Goal: Information Seeking & Learning: Learn about a topic

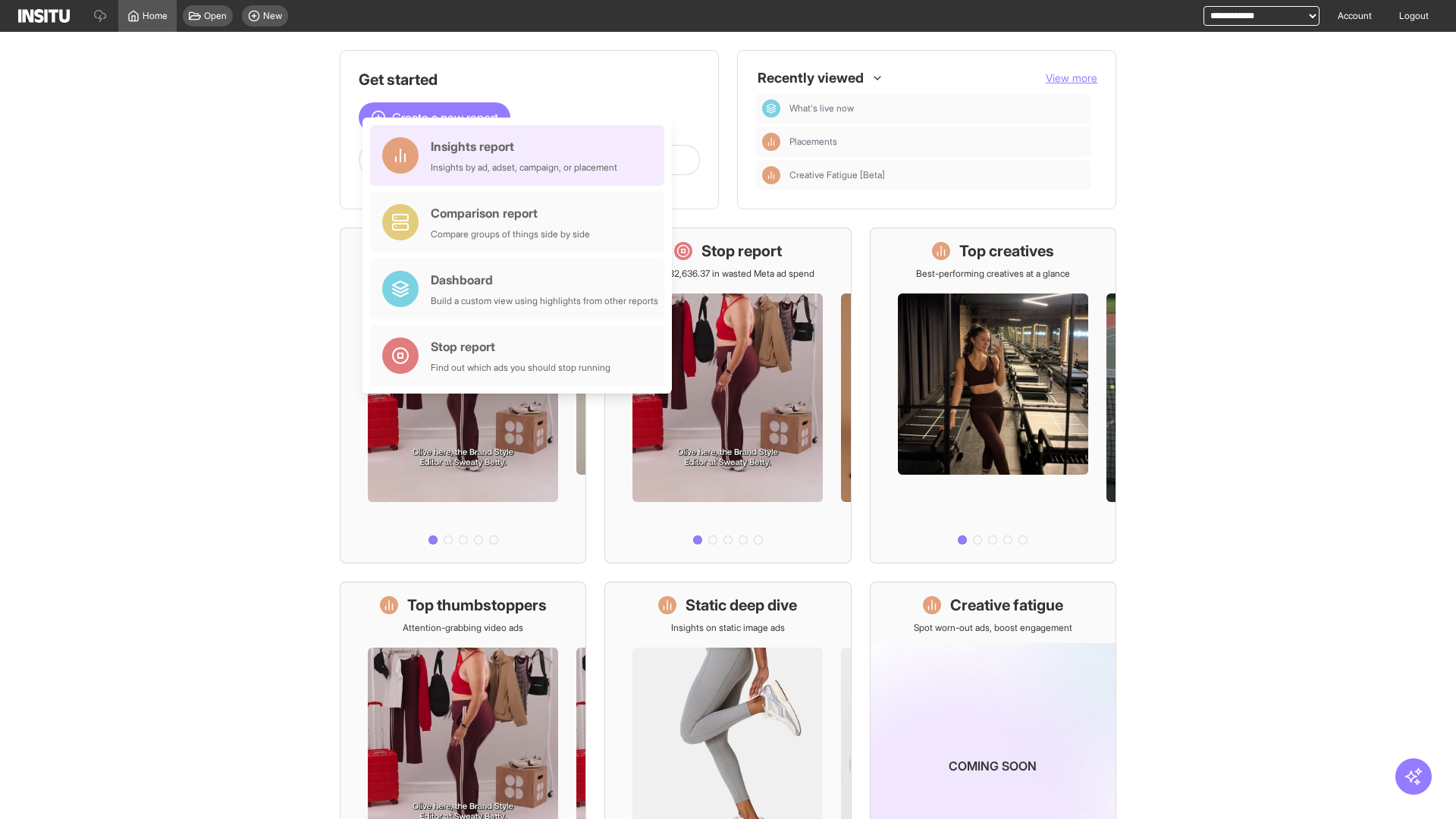
click at [521, 156] on div "Insights report Insights by ad, adset, campaign, or placement" at bounding box center [523, 155] width 186 height 37
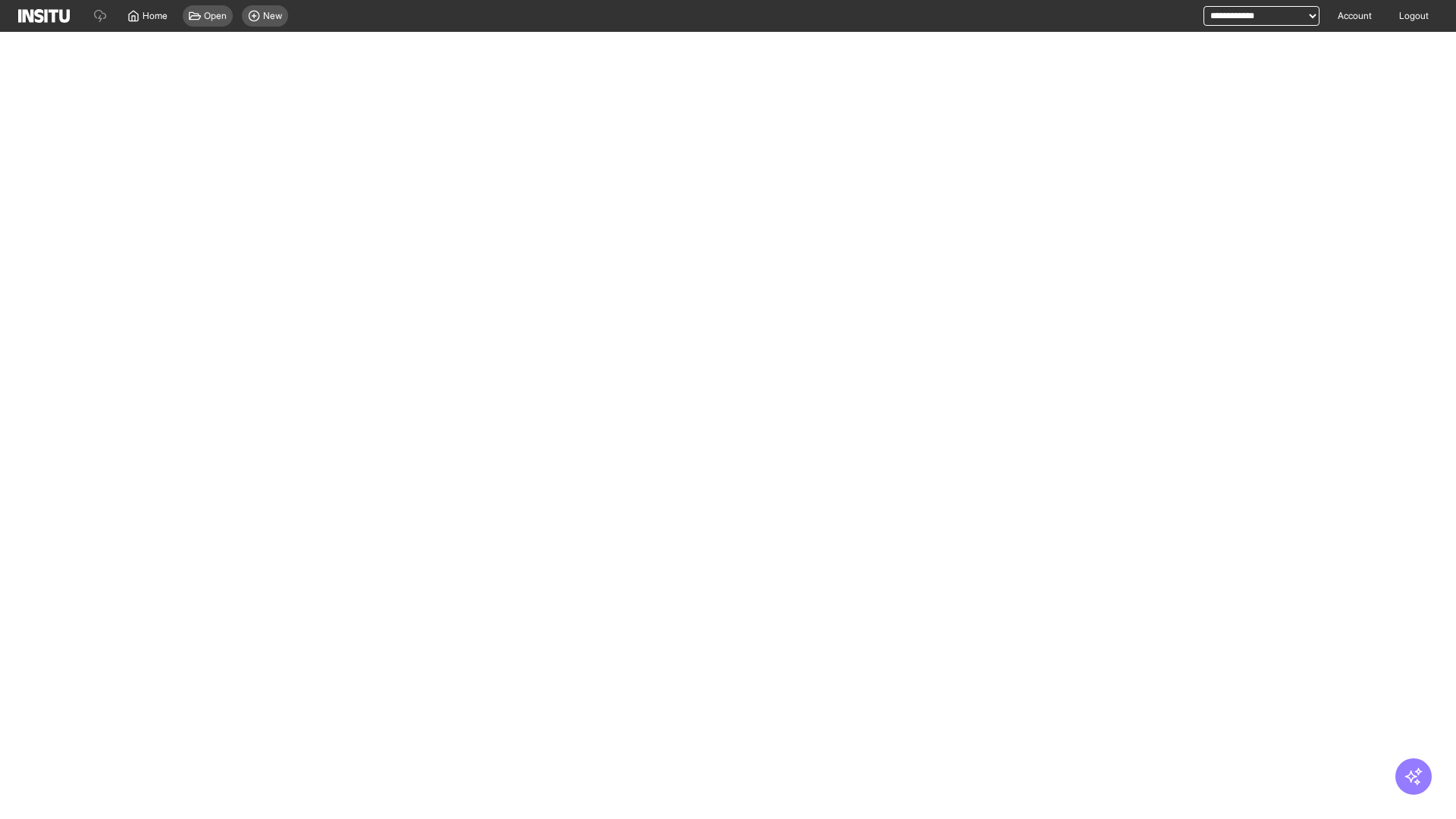
select select "**"
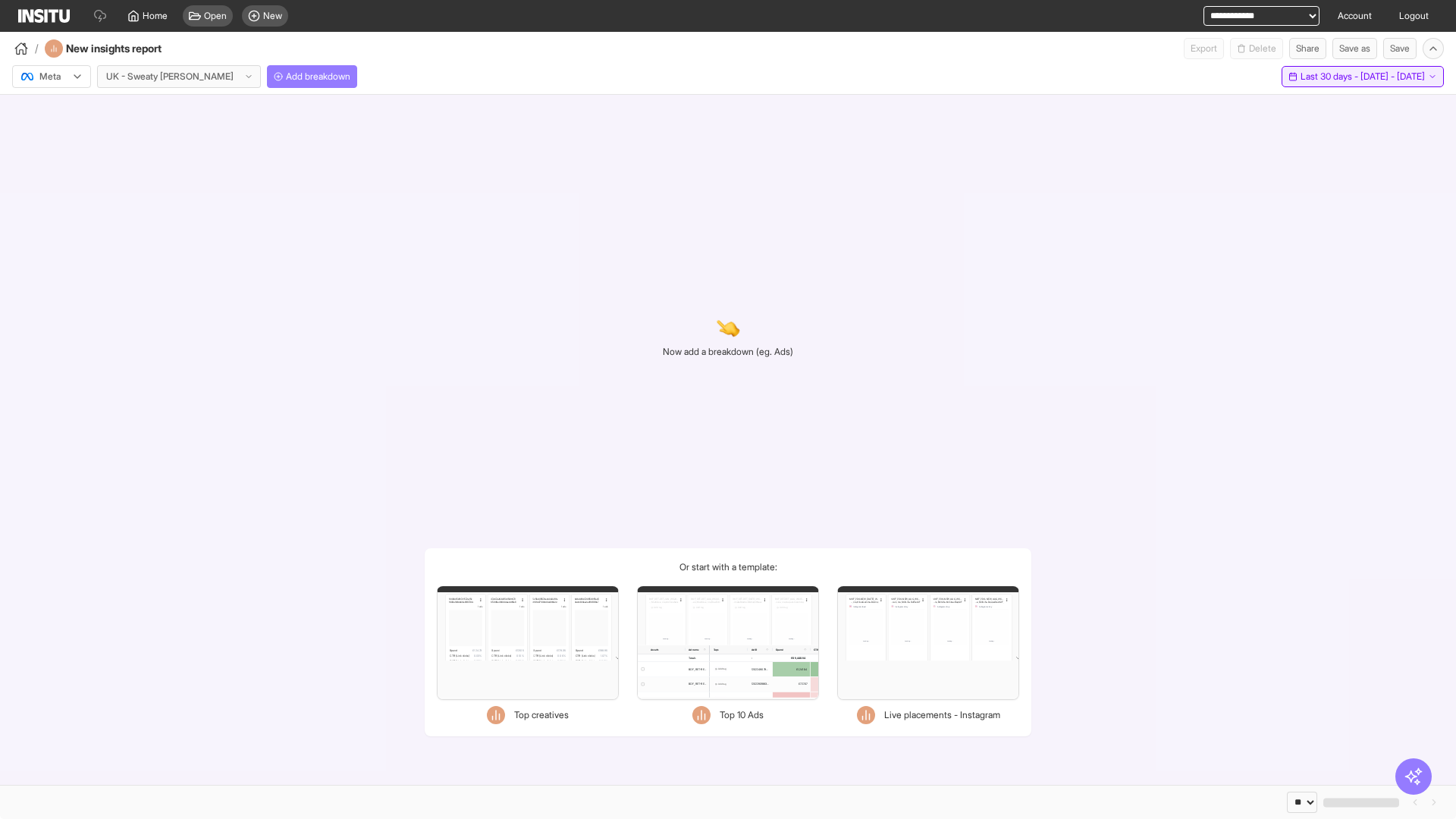
click at [1343, 77] on span "Last 30 days - [DATE] - [DATE]" at bounding box center [1362, 77] width 124 height 12
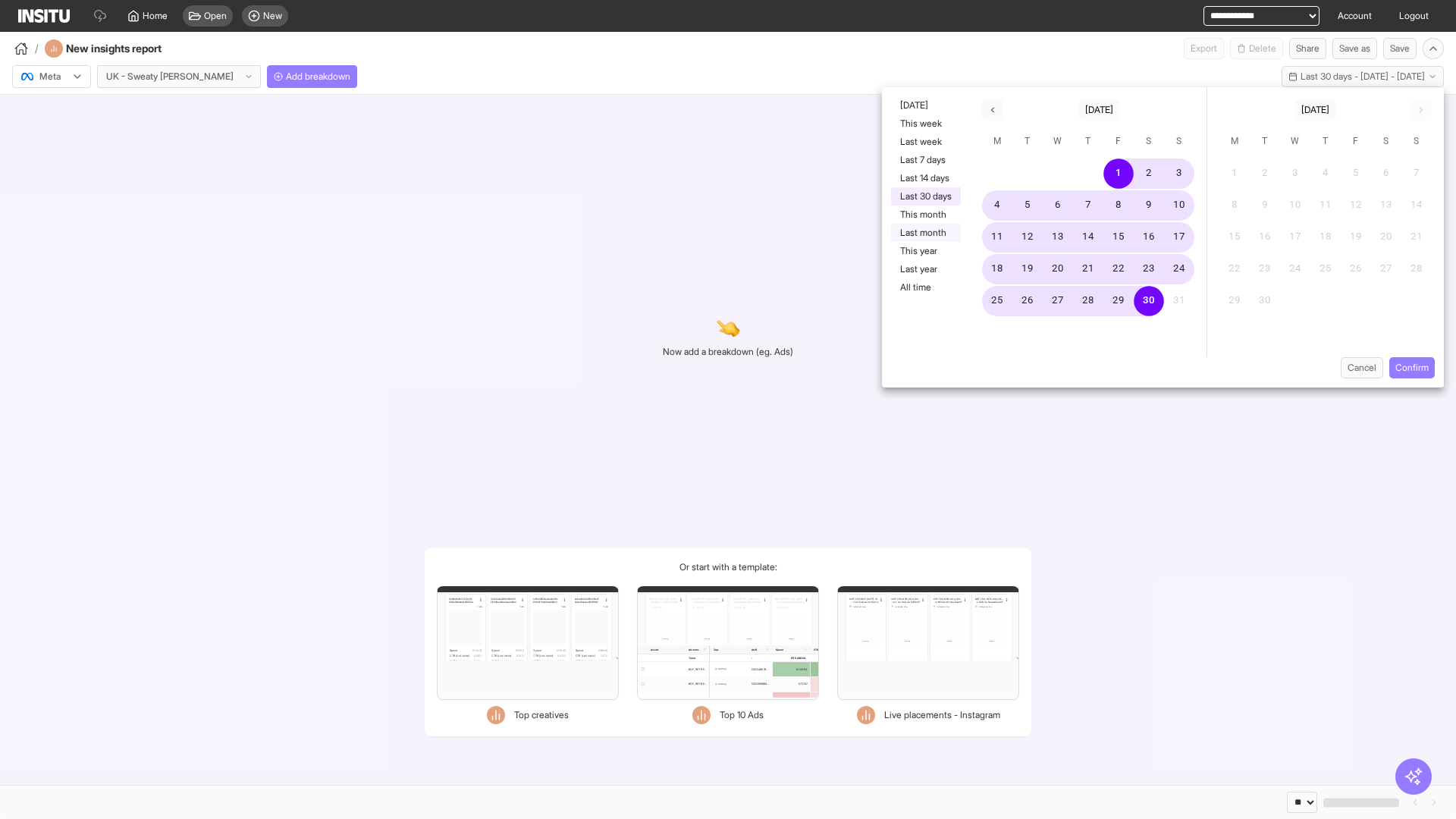
click at [924, 233] on button "Last month" at bounding box center [926, 232] width 70 height 18
